Goal: Information Seeking & Learning: Stay updated

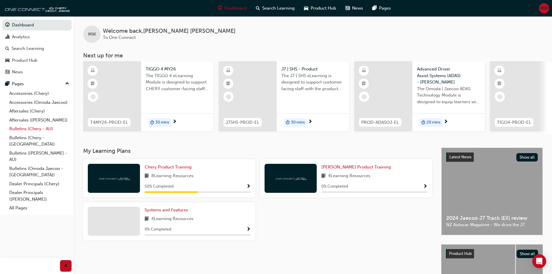
click at [27, 127] on link "Bulletins (Chery - AU)" at bounding box center [39, 128] width 65 height 9
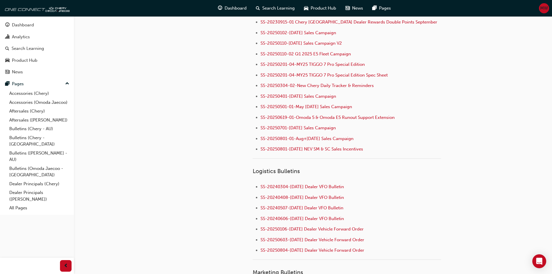
scroll to position [666, 0]
click at [331, 145] on span "SS-20250801-[DATE] NEV SM & SC Sales Incentives" at bounding box center [311, 147] width 102 height 5
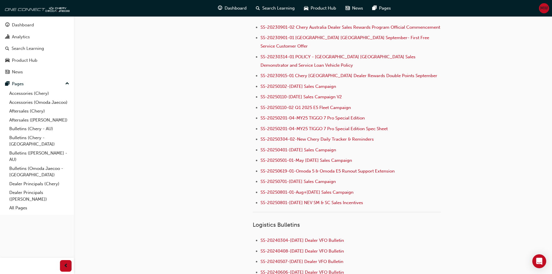
scroll to position [666, 0]
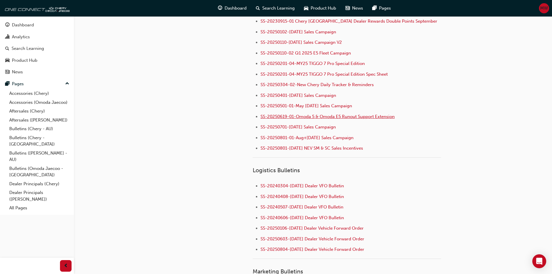
click at [323, 114] on span "SS-20250619-01-Omoda 5 & Omoda E5 Runout Support Extension" at bounding box center [327, 116] width 134 height 5
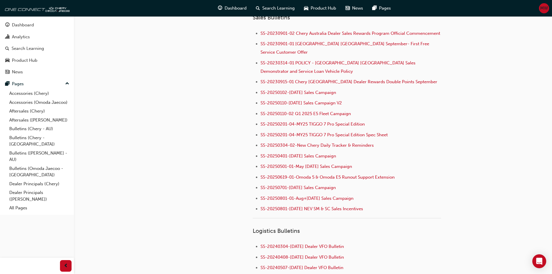
scroll to position [608, 0]
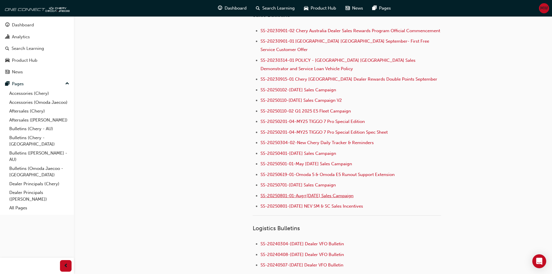
click at [319, 193] on span "SS-20250801-01-Aug+[DATE] Sales Campaign" at bounding box center [306, 195] width 93 height 5
